Goal: Navigation & Orientation: Understand site structure

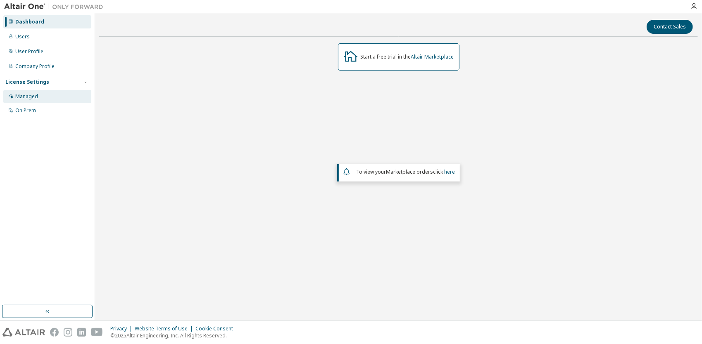
click at [51, 97] on div "Managed" at bounding box center [47, 96] width 88 height 13
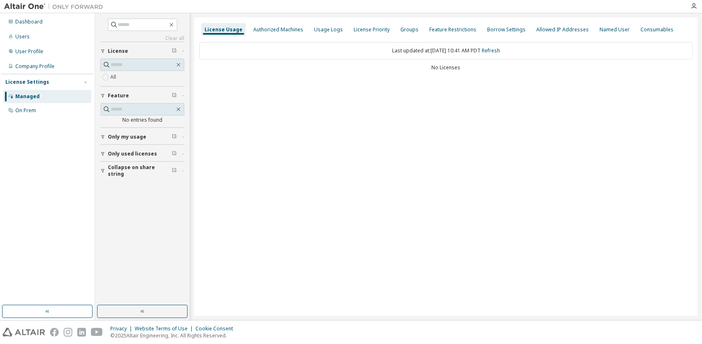
click at [37, 118] on div "Dashboard Users User Profile Company Profile License Settings Managed On Prem" at bounding box center [47, 159] width 92 height 290
click at [38, 114] on div "On Prem" at bounding box center [47, 110] width 88 height 13
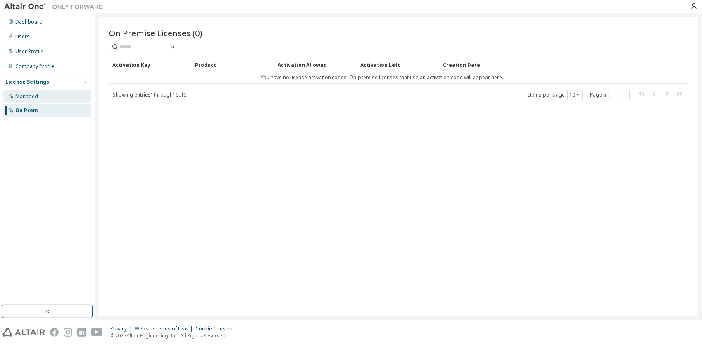
click at [45, 101] on div "Managed" at bounding box center [47, 96] width 88 height 13
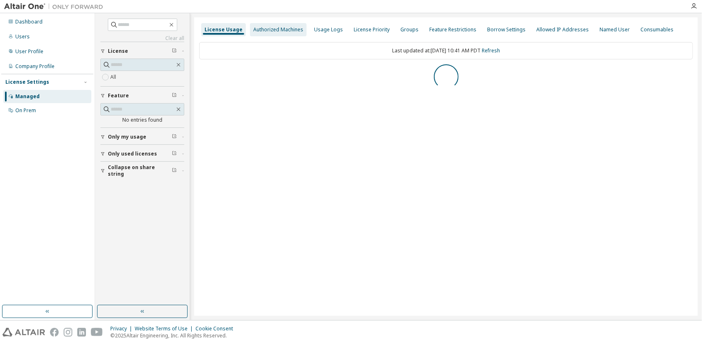
click at [266, 25] on div "Authorized Machines" at bounding box center [278, 29] width 57 height 13
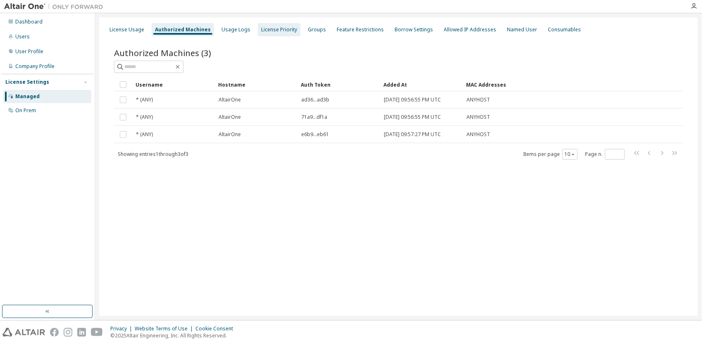
click at [260, 33] on div "License Priority" at bounding box center [279, 29] width 43 height 13
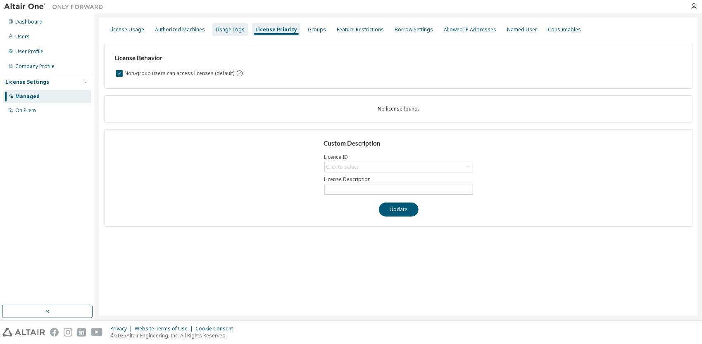
click at [235, 30] on div "Usage Logs" at bounding box center [230, 29] width 29 height 7
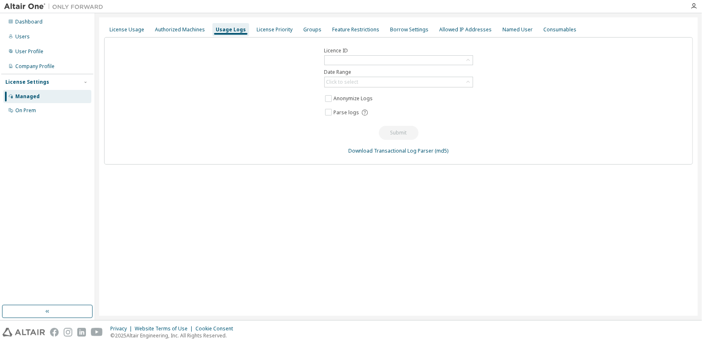
click at [292, 34] on div "License Usage Authorized Machines Usage Logs License Priority Groups Feature Re…" at bounding box center [398, 29] width 589 height 15
click at [177, 32] on div "Authorized Machines" at bounding box center [180, 29] width 50 height 7
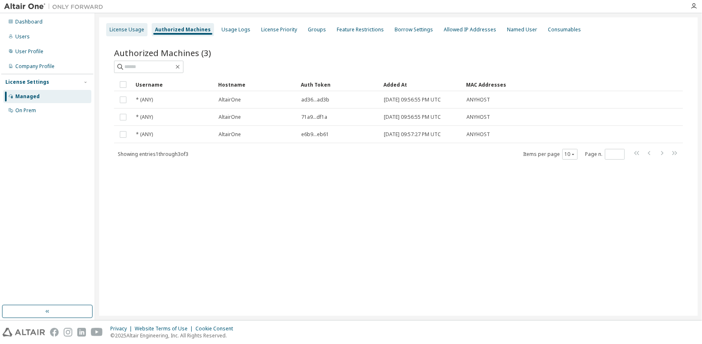
click at [123, 29] on div "License Usage" at bounding box center [126, 29] width 35 height 7
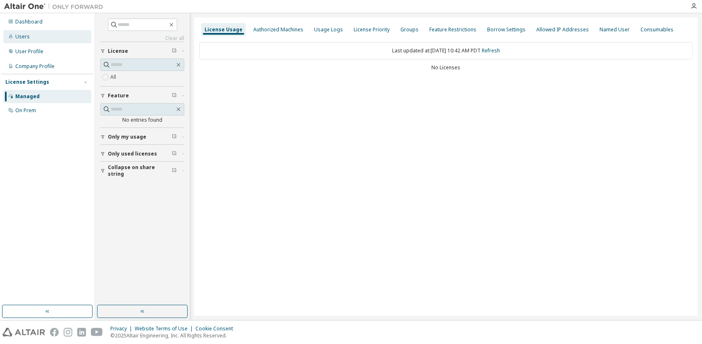
click at [55, 38] on div "Users" at bounding box center [47, 36] width 88 height 13
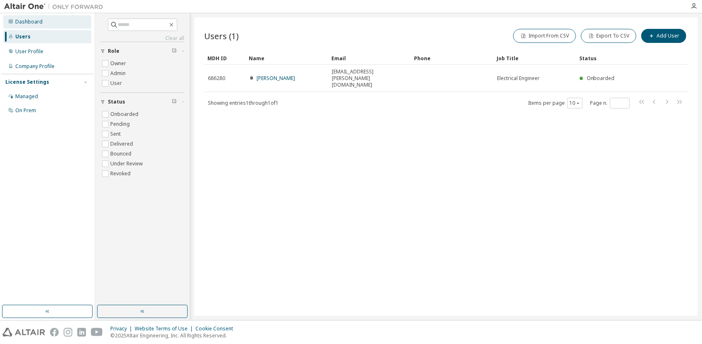
click at [42, 24] on div "Dashboard" at bounding box center [47, 21] width 88 height 13
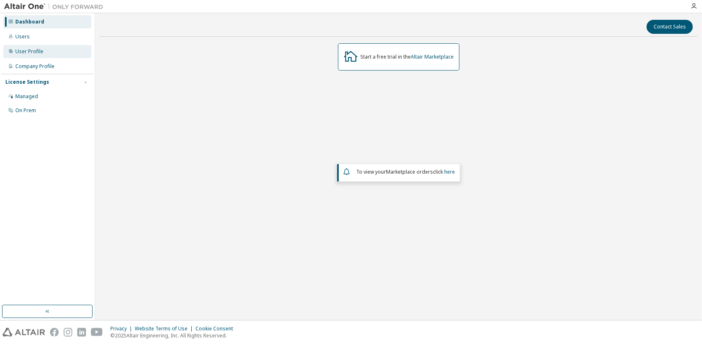
click at [52, 54] on div "User Profile" at bounding box center [47, 51] width 88 height 13
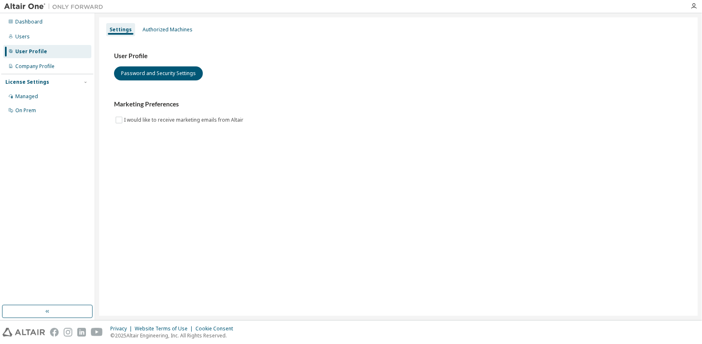
click at [178, 21] on div "Settings Authorized Machines User Profile Password and Security Settings Market…" at bounding box center [398, 166] width 598 height 299
click at [173, 28] on div "Authorized Machines" at bounding box center [167, 29] width 50 height 7
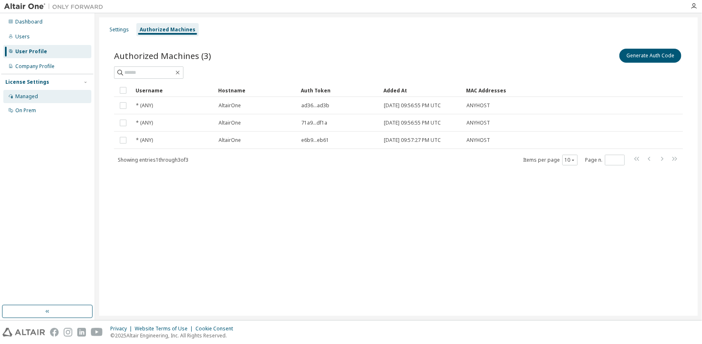
click at [35, 100] on div "Managed" at bounding box center [47, 96] width 88 height 13
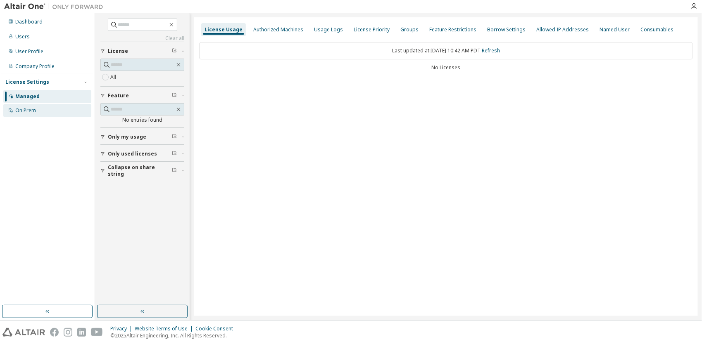
click at [42, 109] on div "On Prem" at bounding box center [47, 110] width 88 height 13
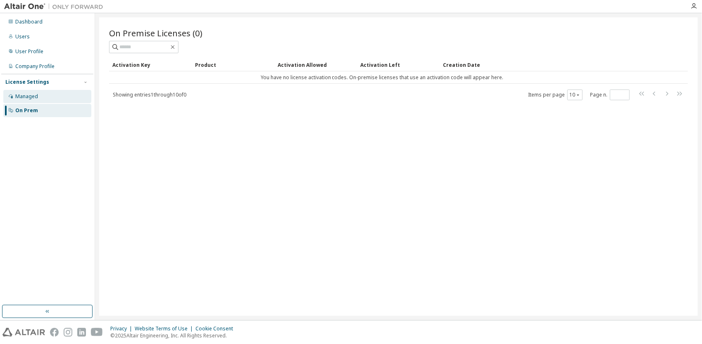
click at [54, 101] on div "Managed" at bounding box center [47, 96] width 88 height 13
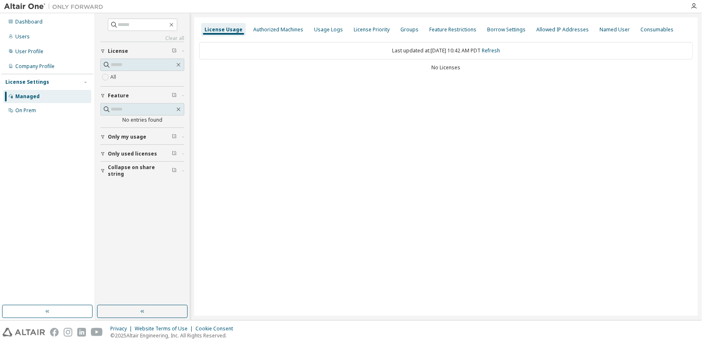
click at [131, 80] on div "All" at bounding box center [142, 77] width 84 height 10
